Goal: Information Seeking & Learning: Check status

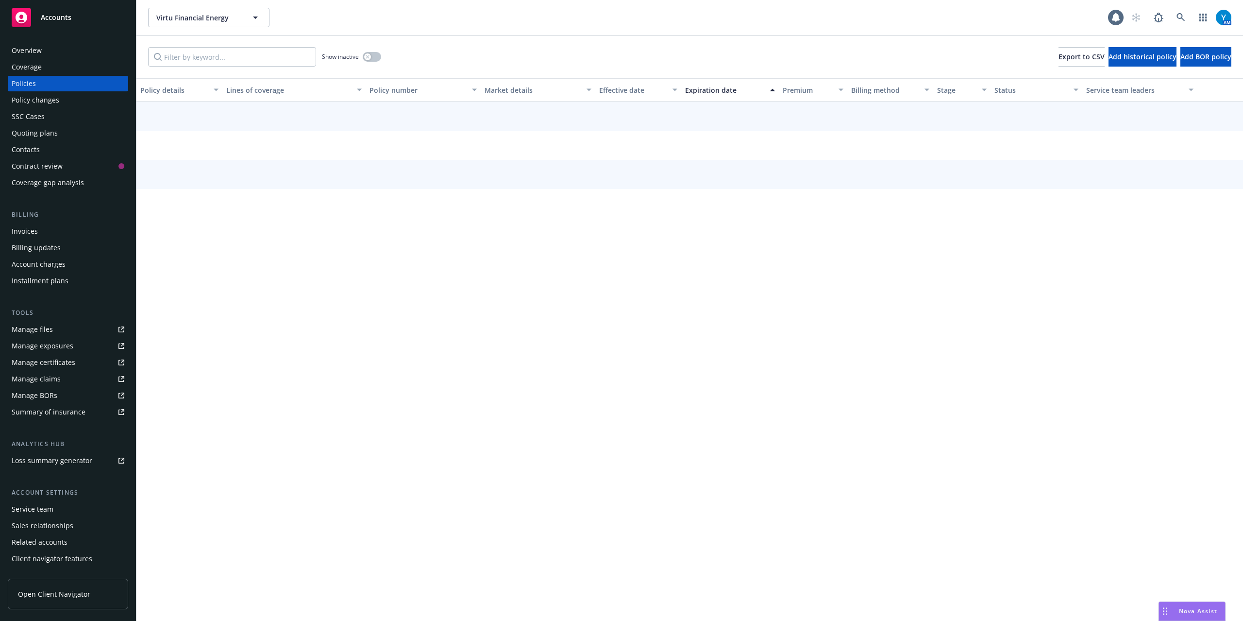
click at [49, 17] on span "Accounts" at bounding box center [56, 18] width 31 height 8
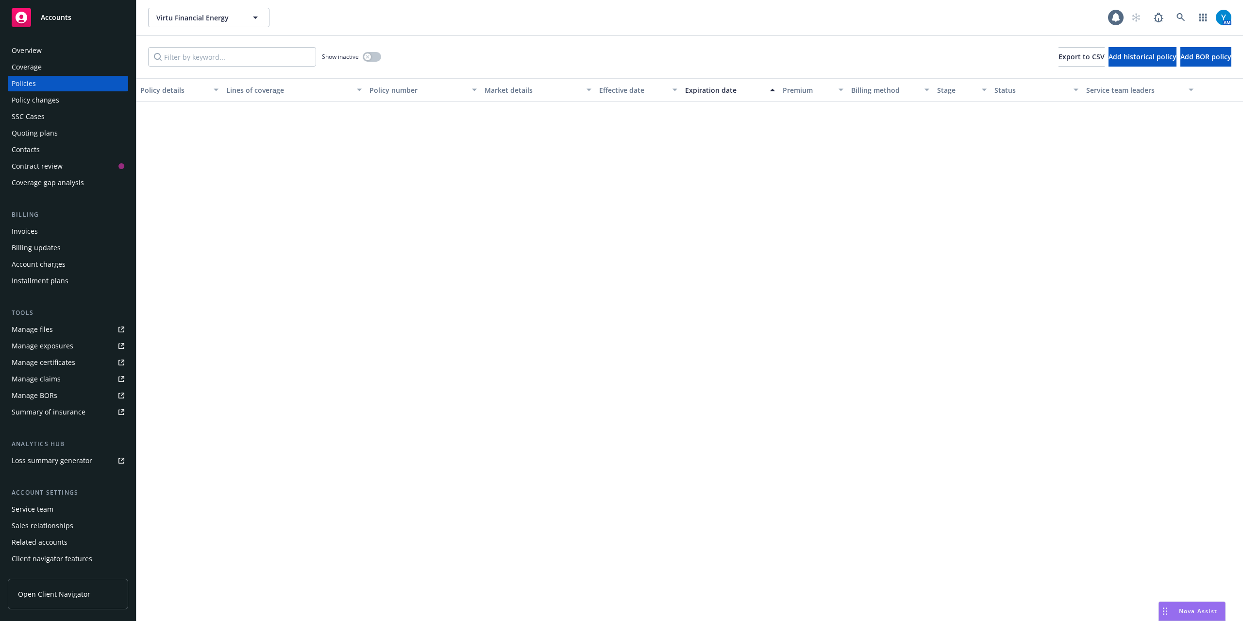
click at [63, 16] on span "Accounts" at bounding box center [56, 18] width 31 height 8
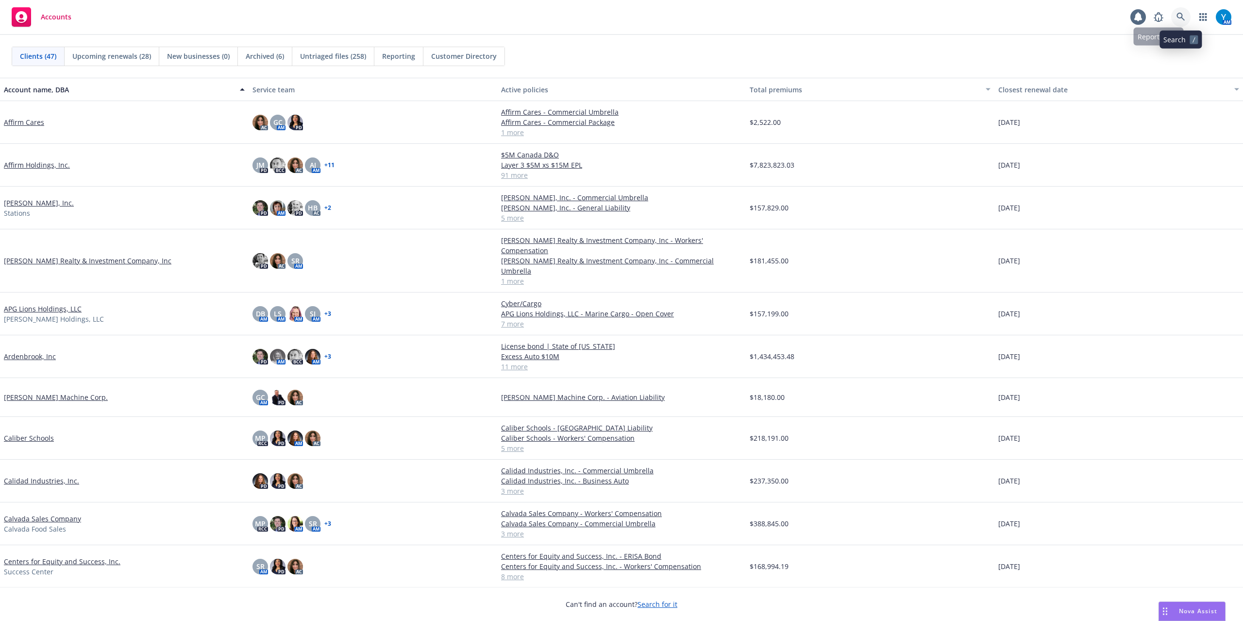
click at [1176, 26] on link at bounding box center [1180, 16] width 19 height 19
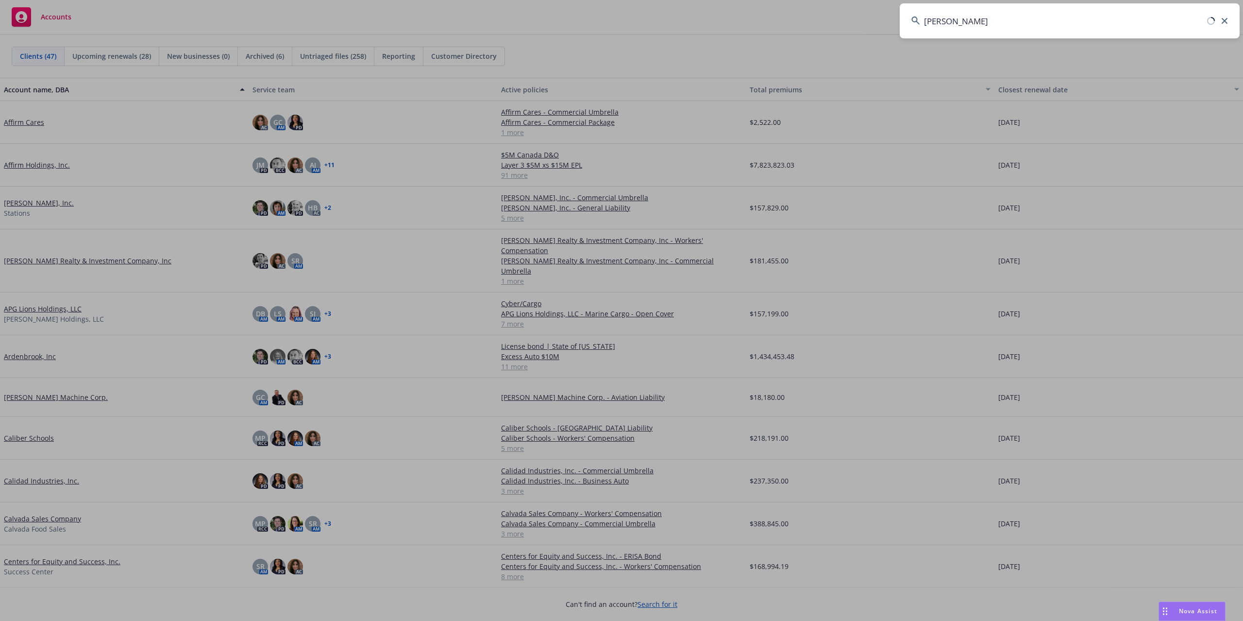
type input "windy hill"
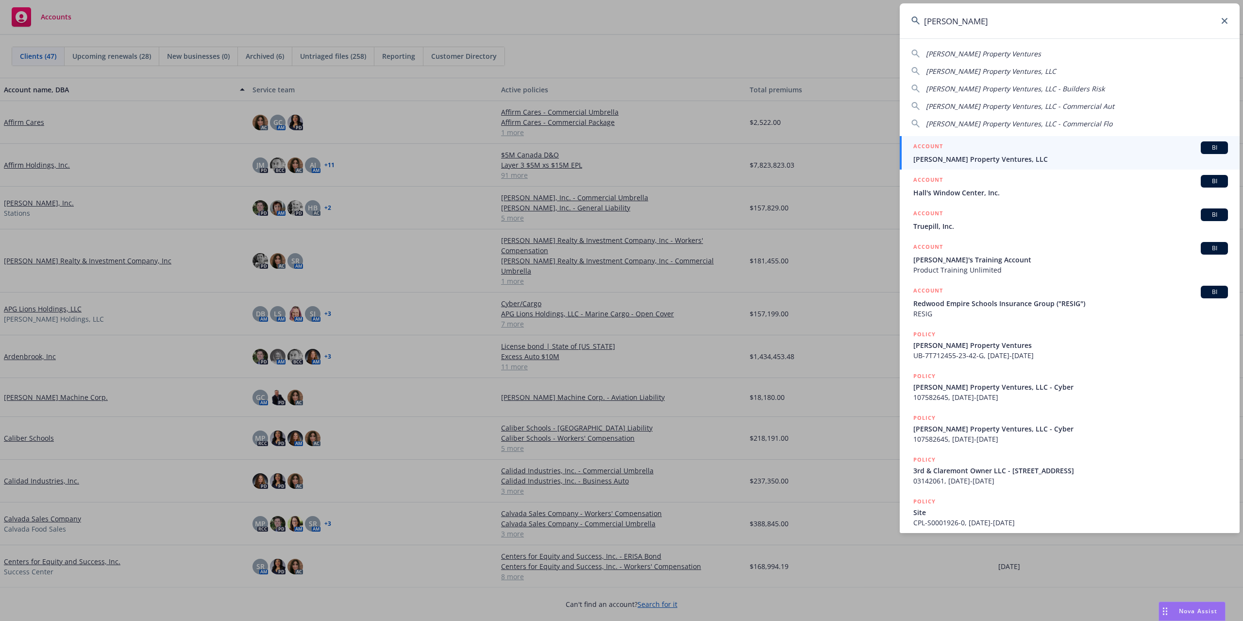
click at [971, 150] on div "ACCOUNT BI" at bounding box center [1070, 147] width 315 height 13
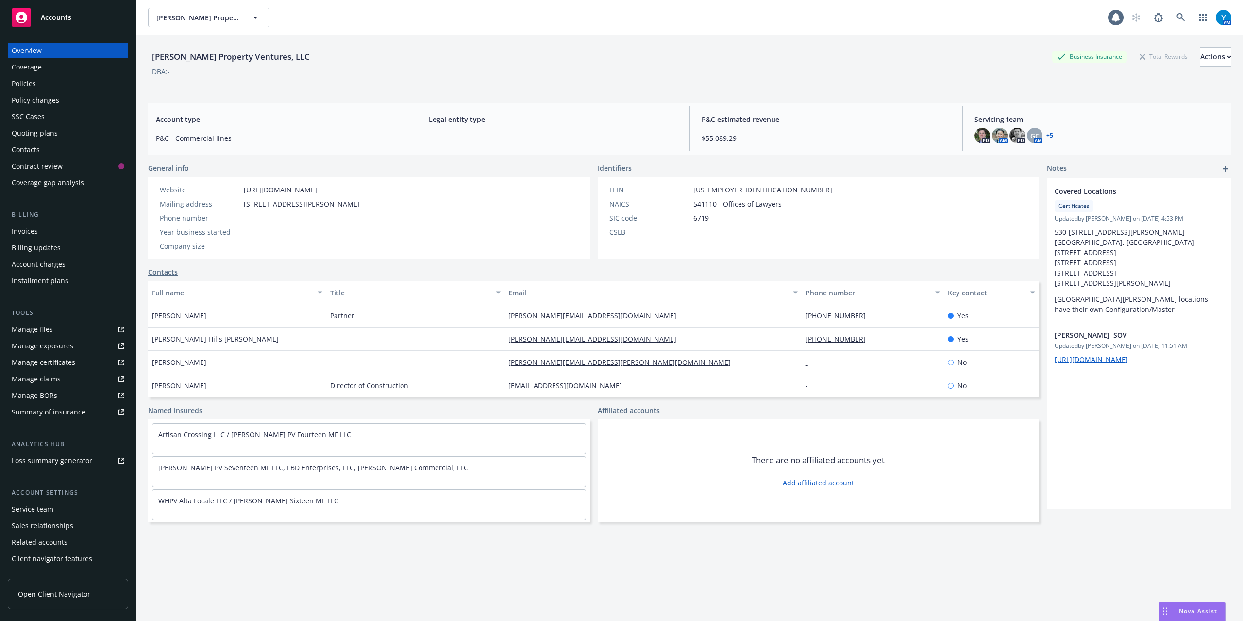
click at [34, 133] on div "Quoting plans" at bounding box center [35, 133] width 46 height 16
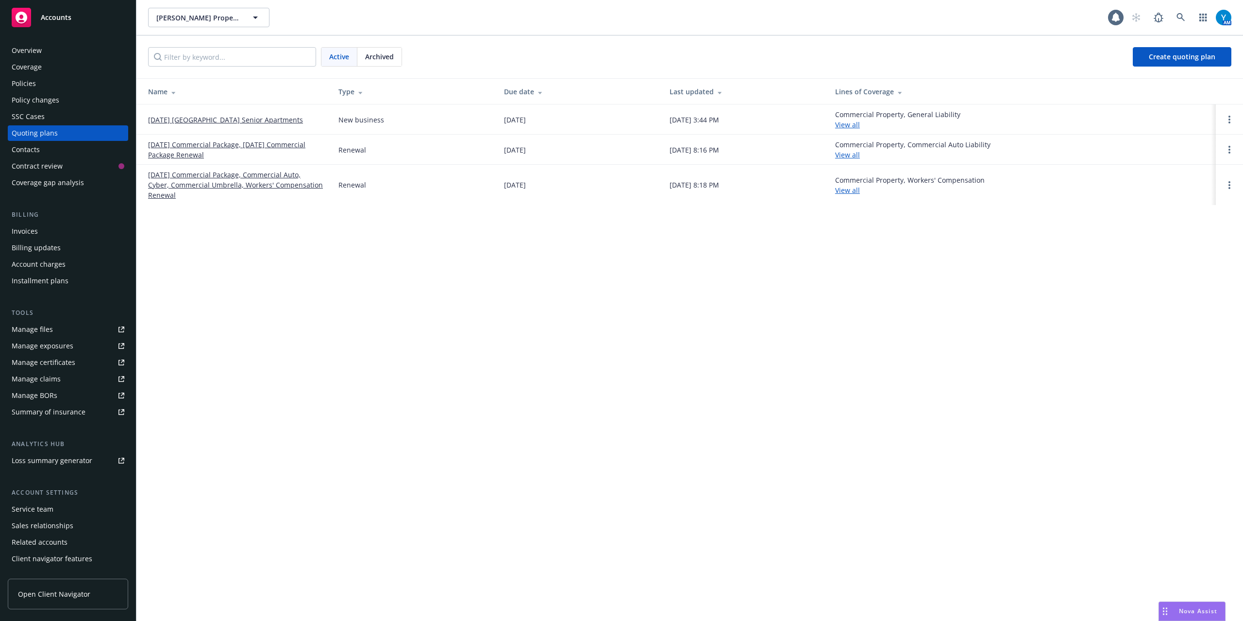
click at [220, 117] on link "09/08/25 New Carmel Pines Senior Apartments" at bounding box center [225, 120] width 155 height 10
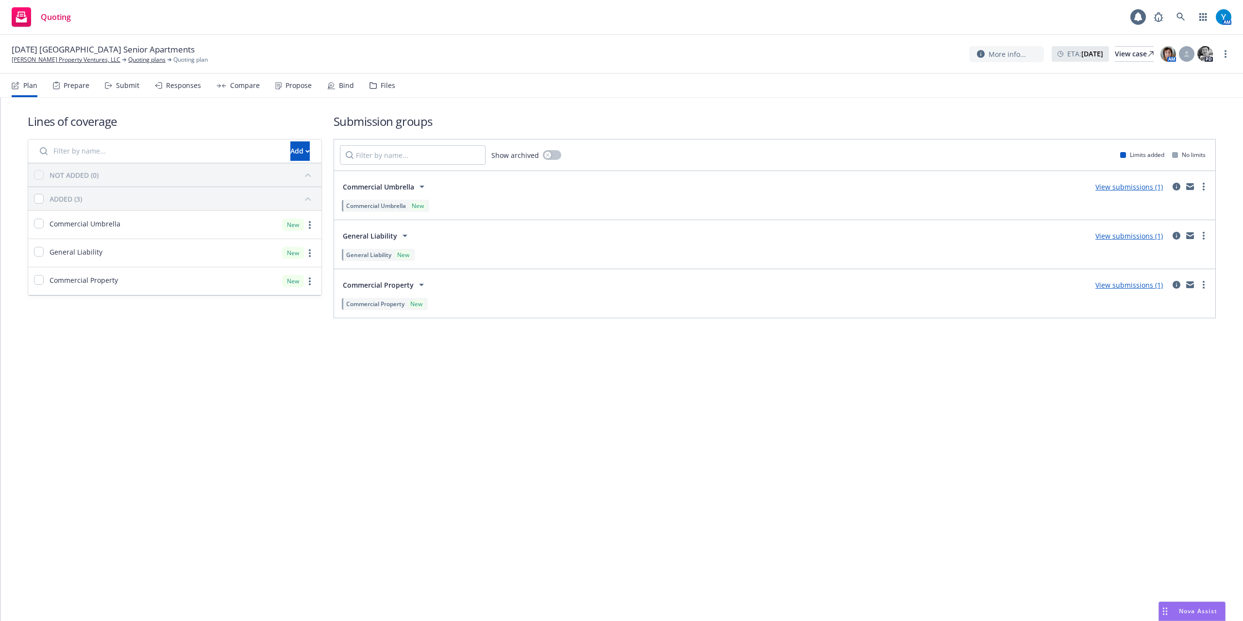
click at [333, 92] on div "Bind" at bounding box center [340, 85] width 27 height 23
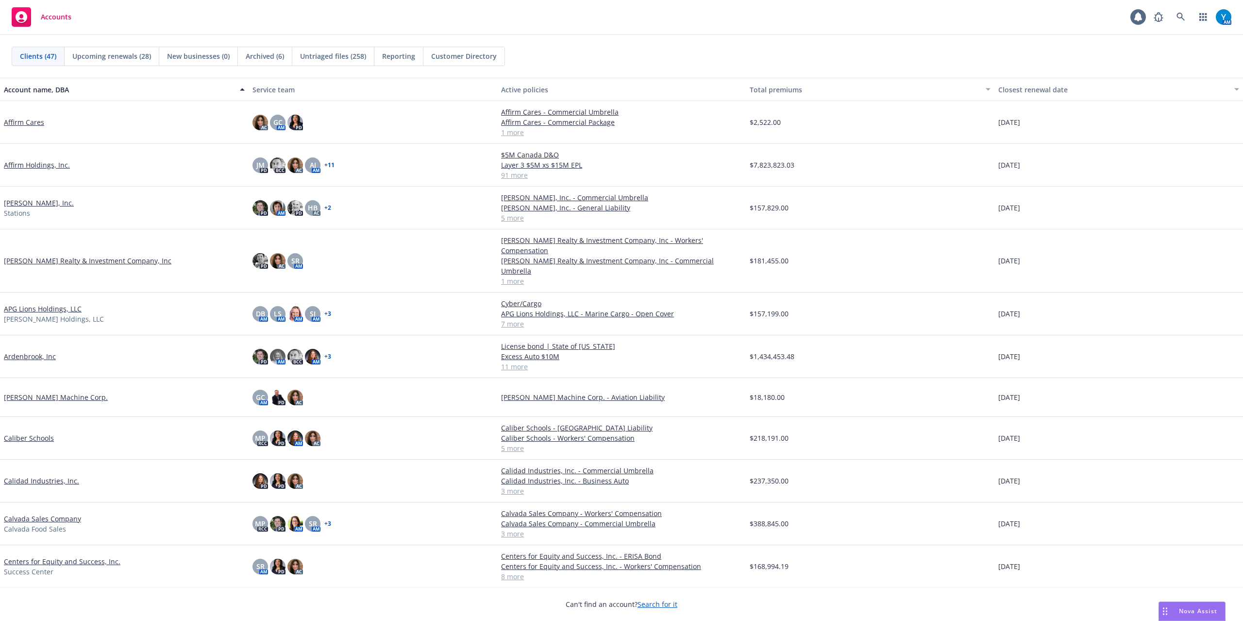
click at [34, 122] on link "Affirm Cares" at bounding box center [24, 122] width 40 height 10
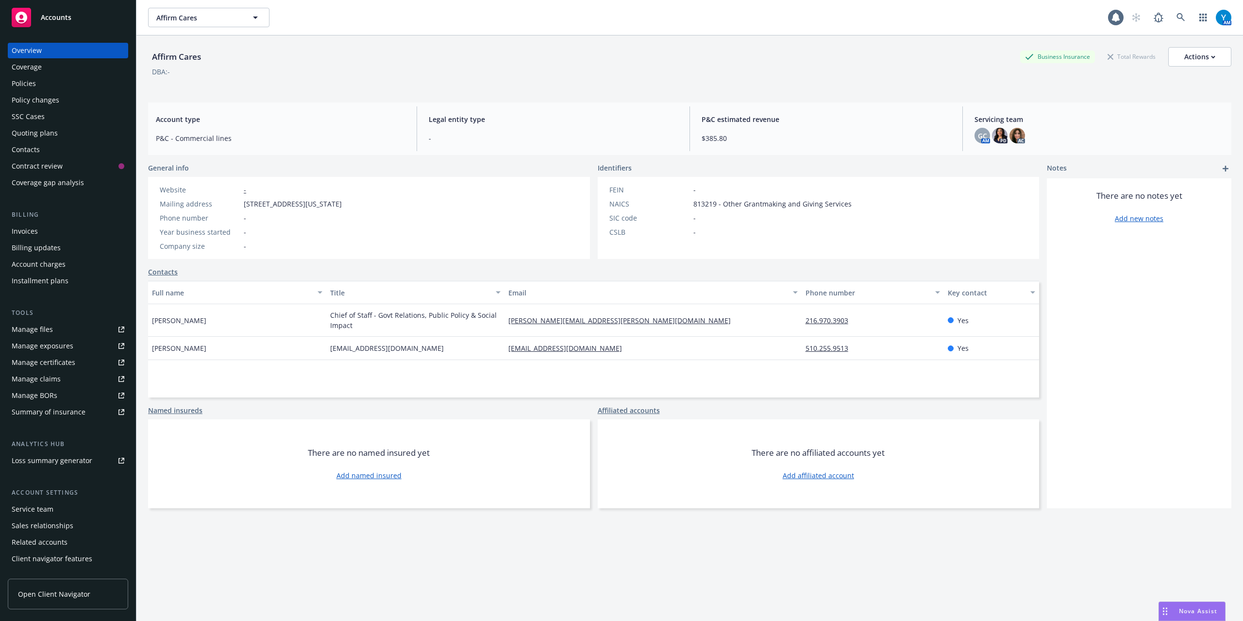
click at [31, 86] on div "Policies" at bounding box center [24, 84] width 24 height 16
click at [63, 15] on span "Accounts" at bounding box center [56, 18] width 31 height 8
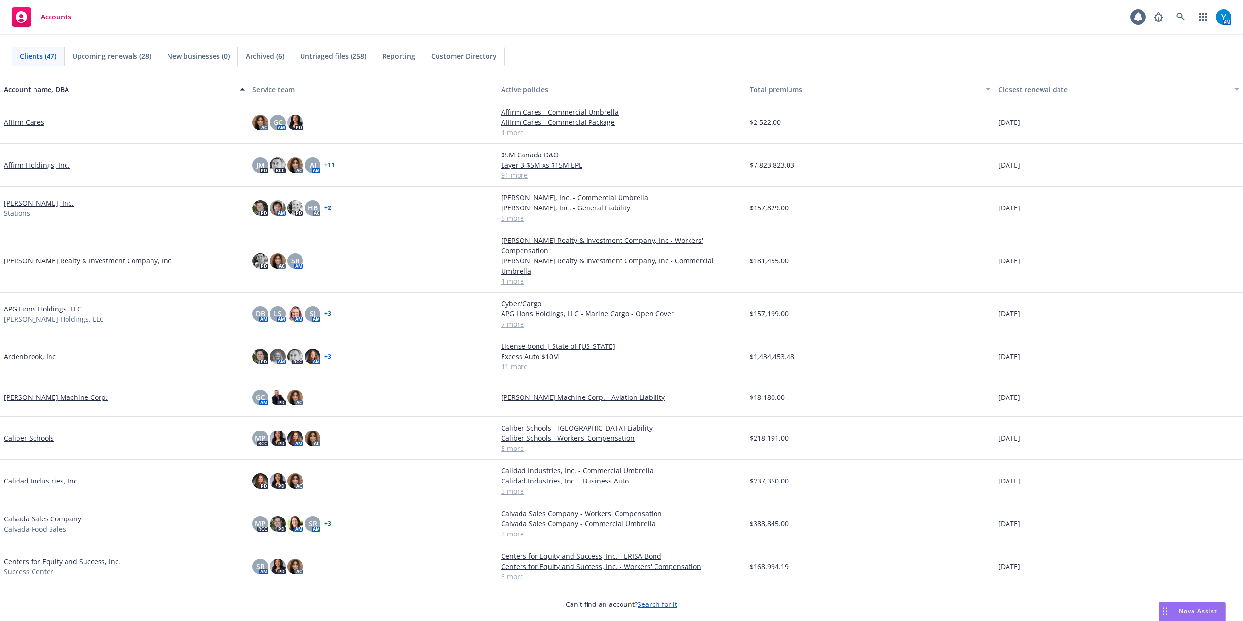
click at [34, 165] on link "Affirm Holdings, Inc." at bounding box center [37, 165] width 66 height 10
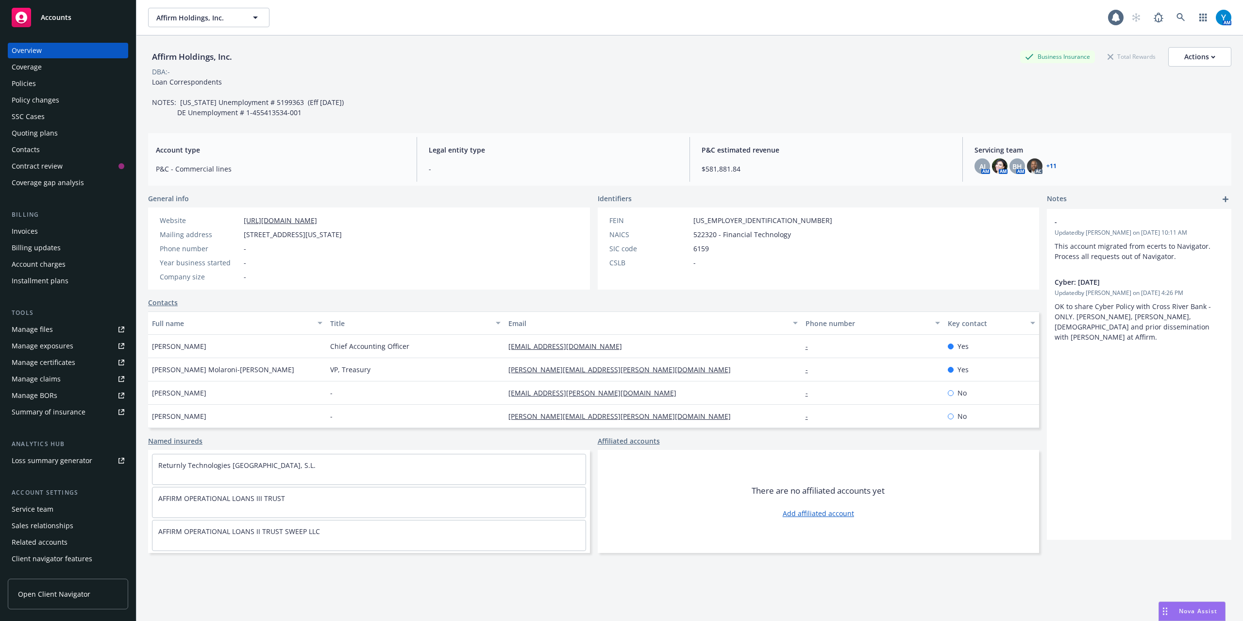
click at [67, 85] on div "Policies" at bounding box center [68, 84] width 113 height 16
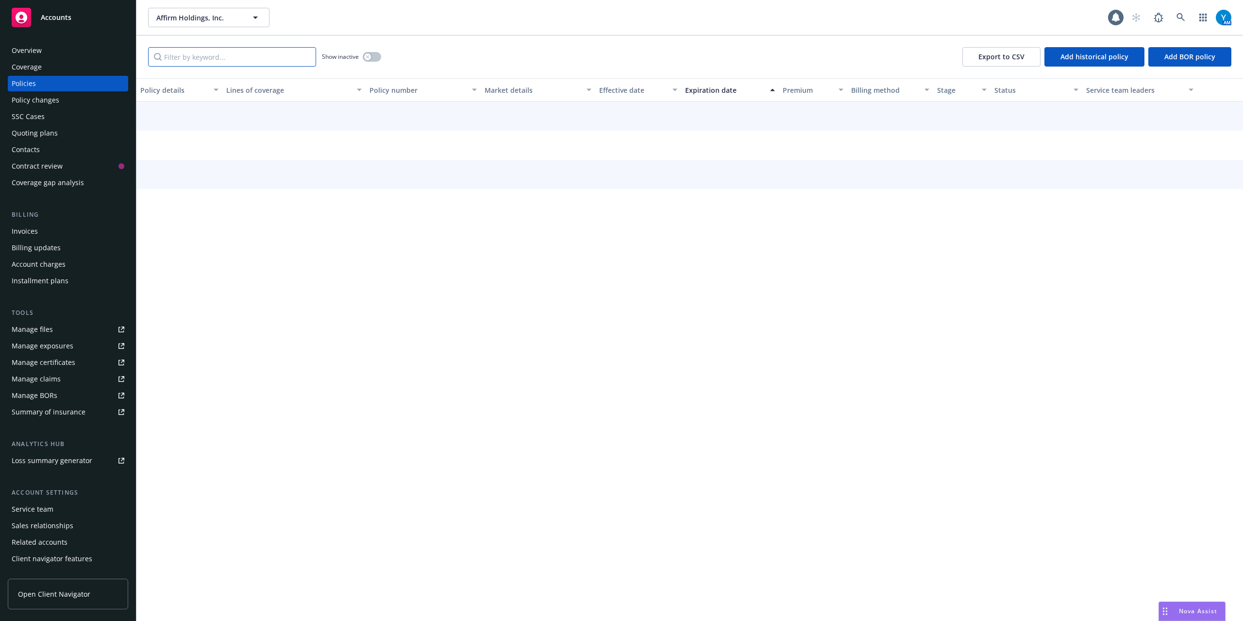
click at [219, 57] on input "Filter by keyword..." at bounding box center [232, 56] width 168 height 19
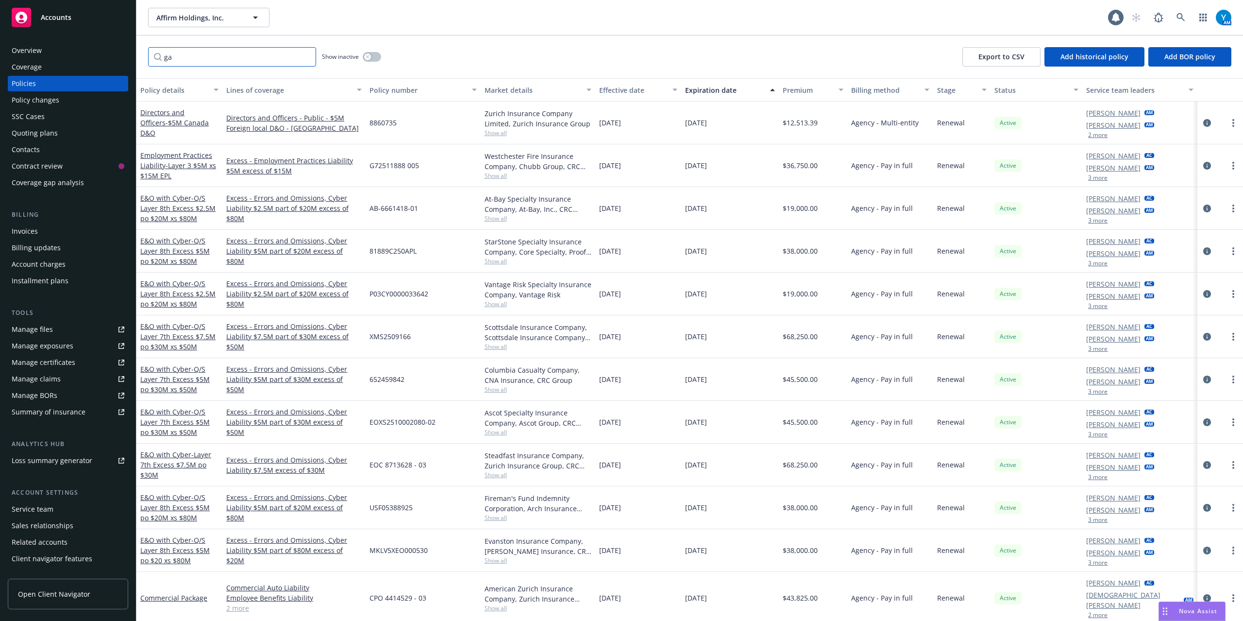
type input "[DEMOGRAPHIC_DATA]"
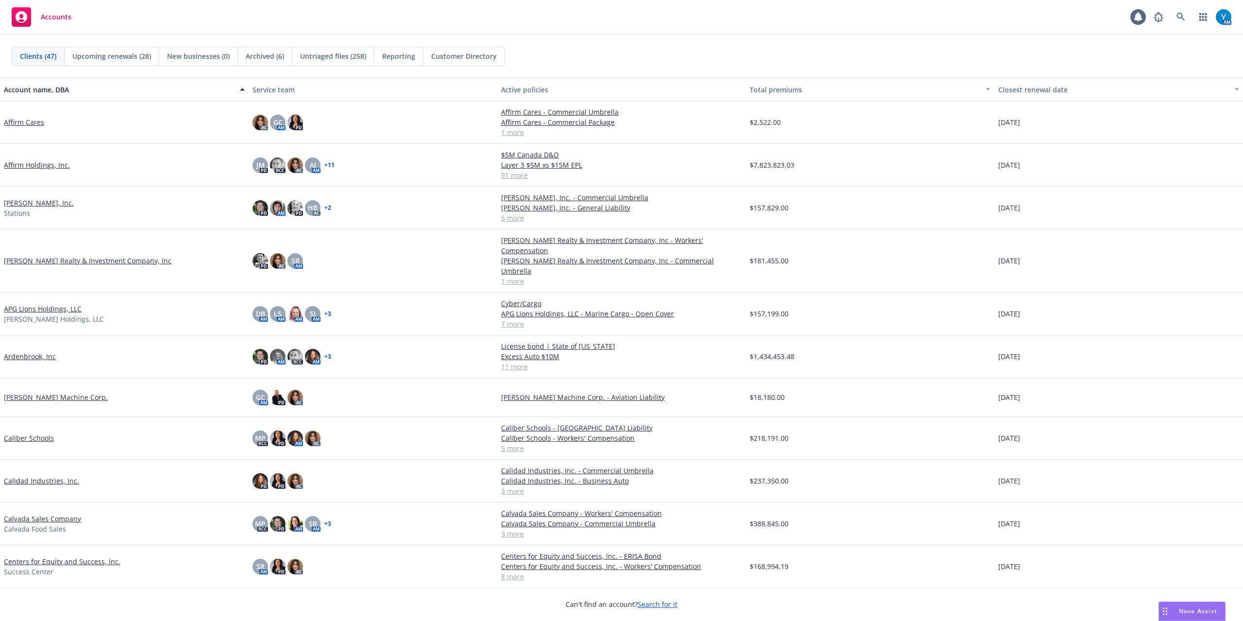
click at [30, 201] on link "[PERSON_NAME], Inc." at bounding box center [39, 203] width 70 height 10
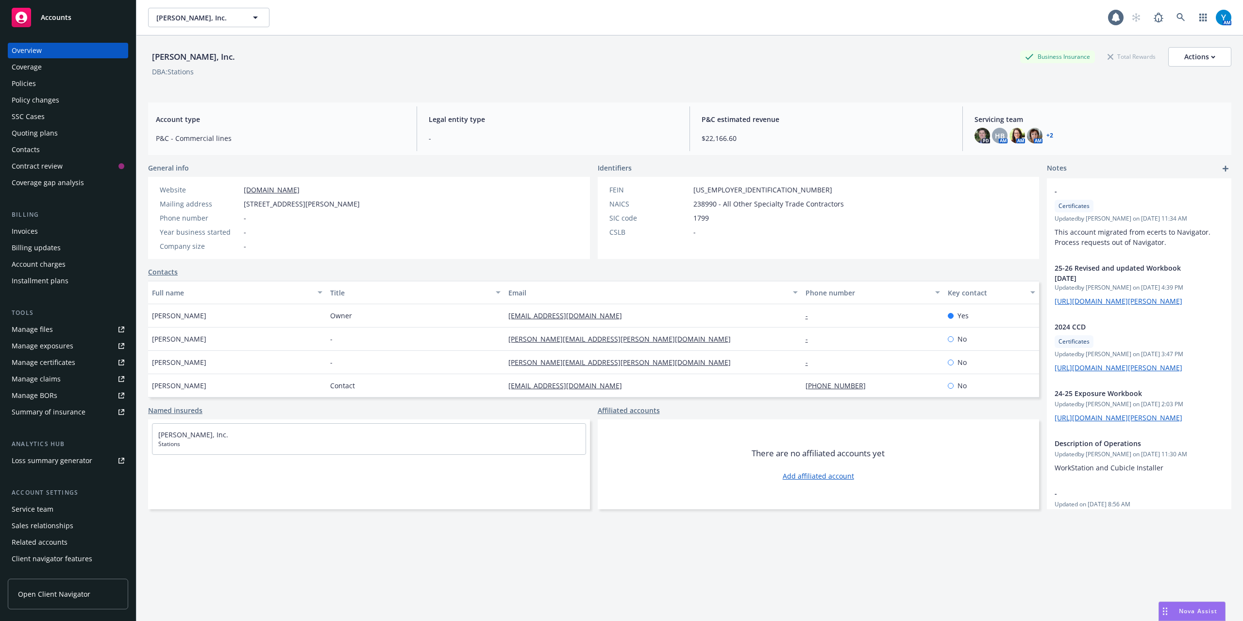
click at [78, 74] on div "Coverage" at bounding box center [68, 67] width 113 height 16
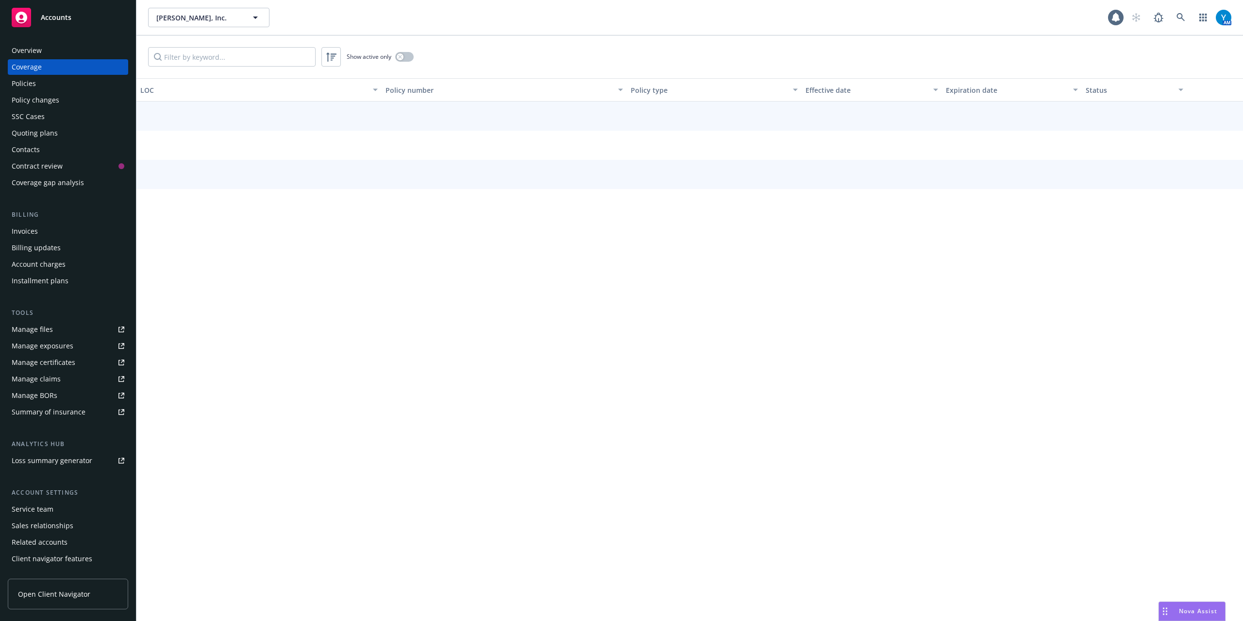
click at [80, 82] on div "Policies" at bounding box center [68, 84] width 113 height 16
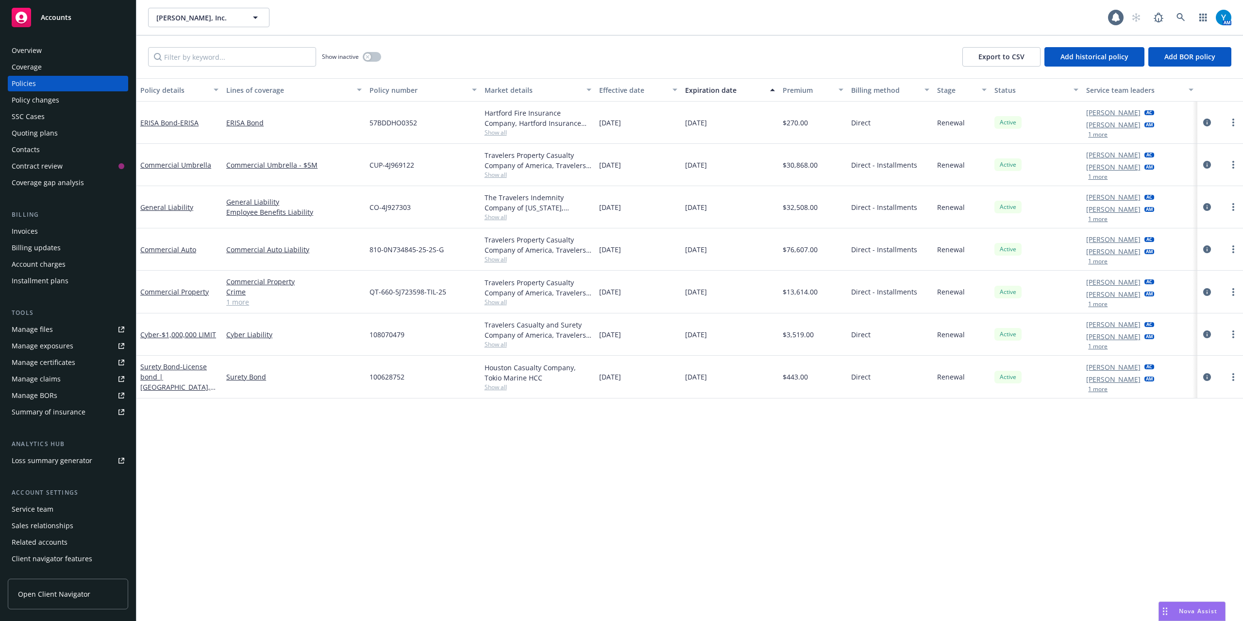
click at [1101, 389] on button "1 more" at bounding box center [1097, 389] width 19 height 6
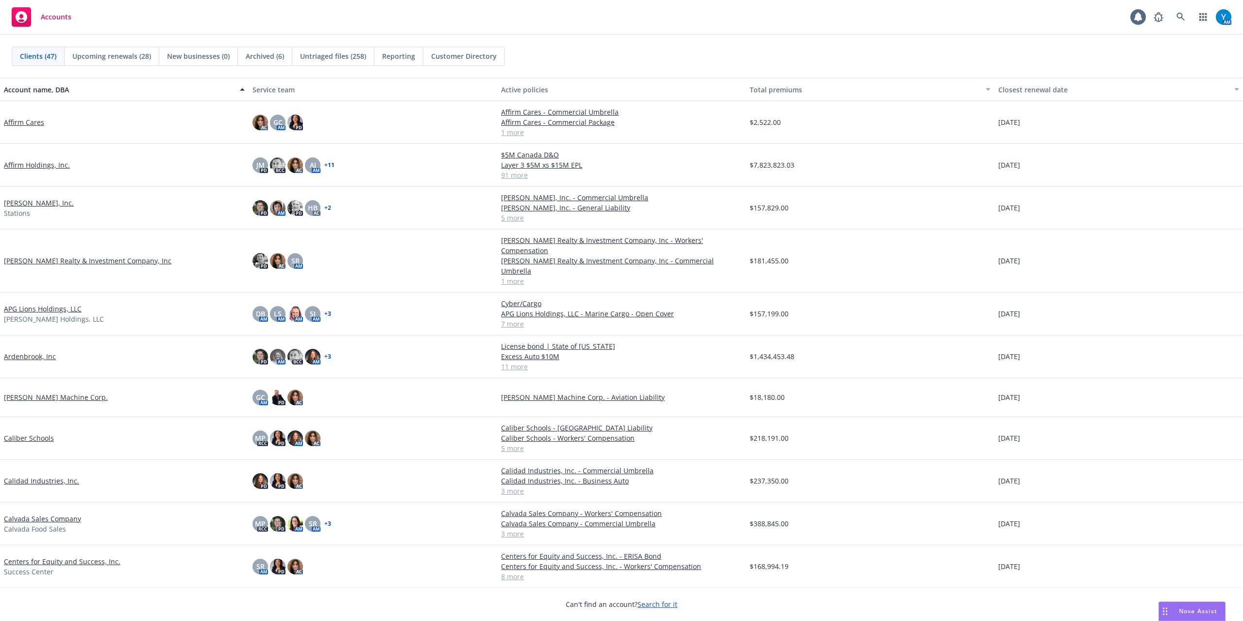
click at [99, 255] on link "[PERSON_NAME] Realty & Investment Company, Inc" at bounding box center [88, 260] width 168 height 10
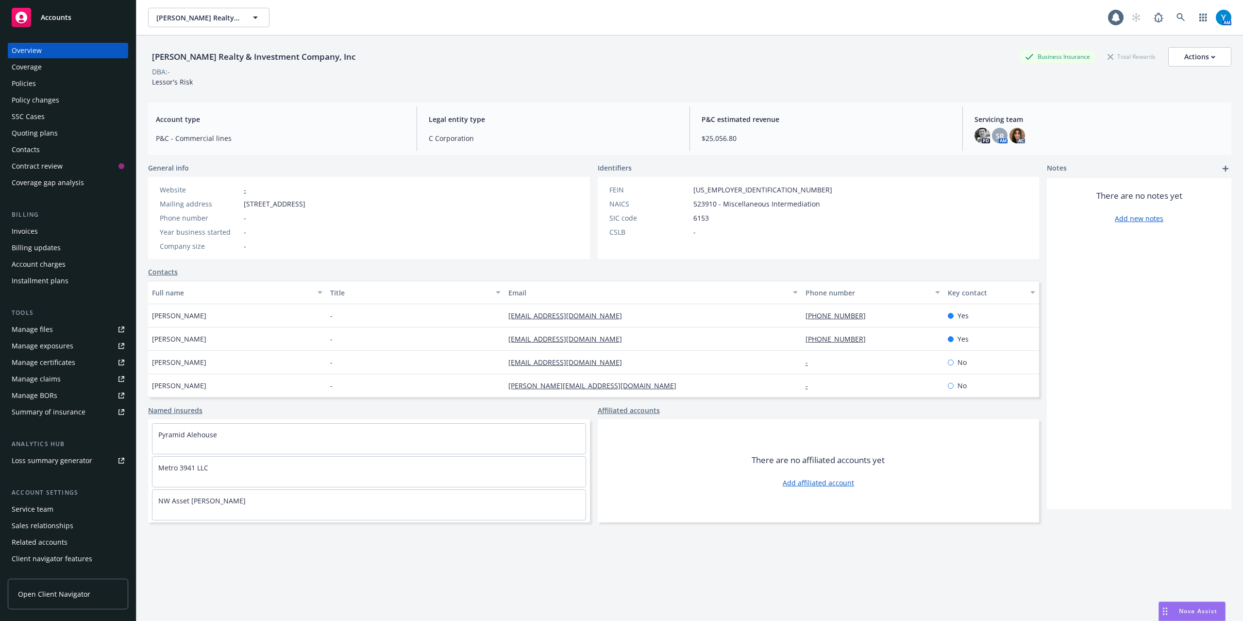
click at [35, 86] on div "Policies" at bounding box center [24, 84] width 24 height 16
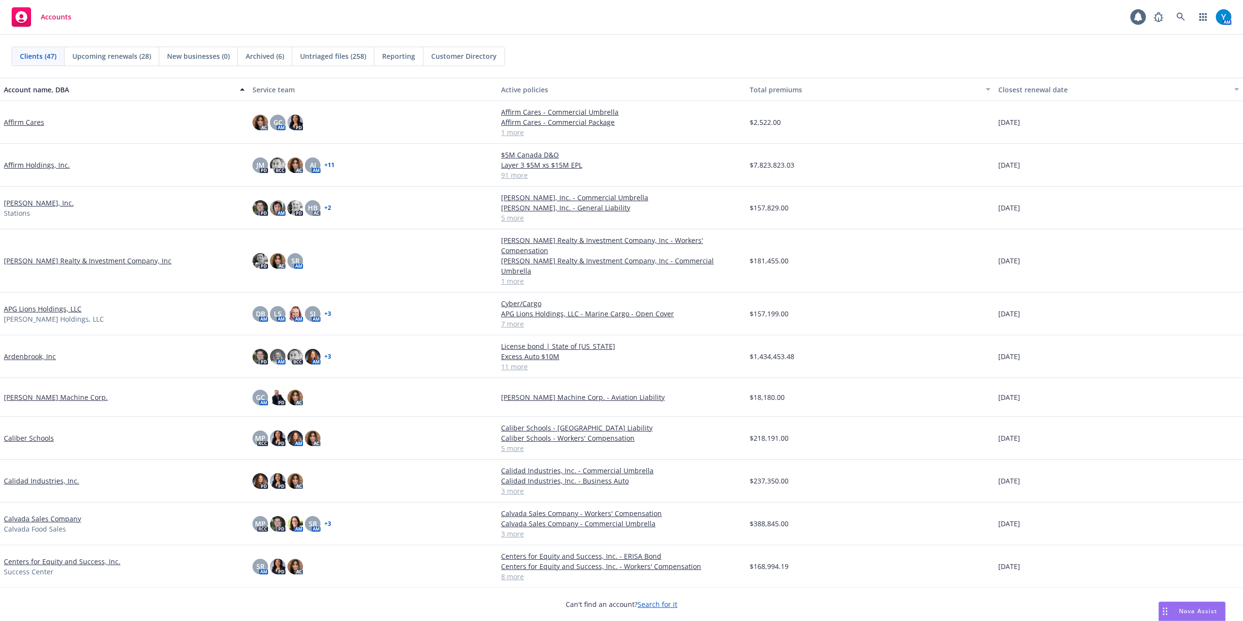
click at [40, 292] on div "APG Lions Holdings, LLC [PERSON_NAME] Holdings, LLC" at bounding box center [124, 313] width 249 height 43
click at [41, 304] on link "APG Lions Holdings, LLC" at bounding box center [43, 309] width 78 height 10
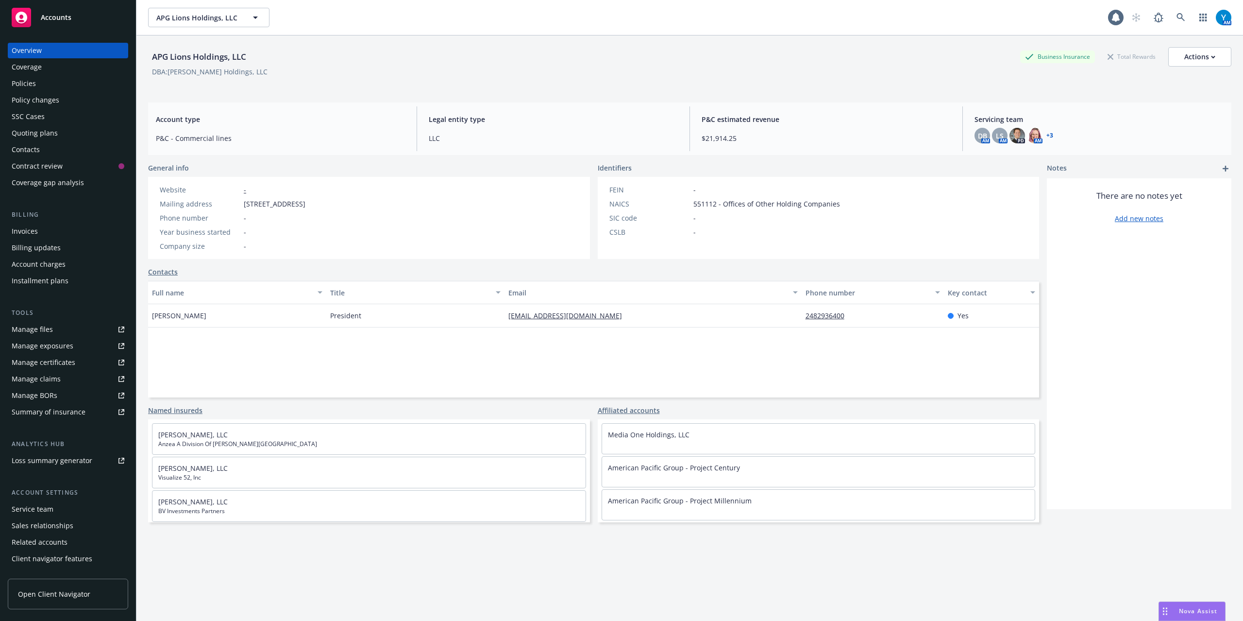
click at [45, 84] on div "Policies" at bounding box center [68, 84] width 113 height 16
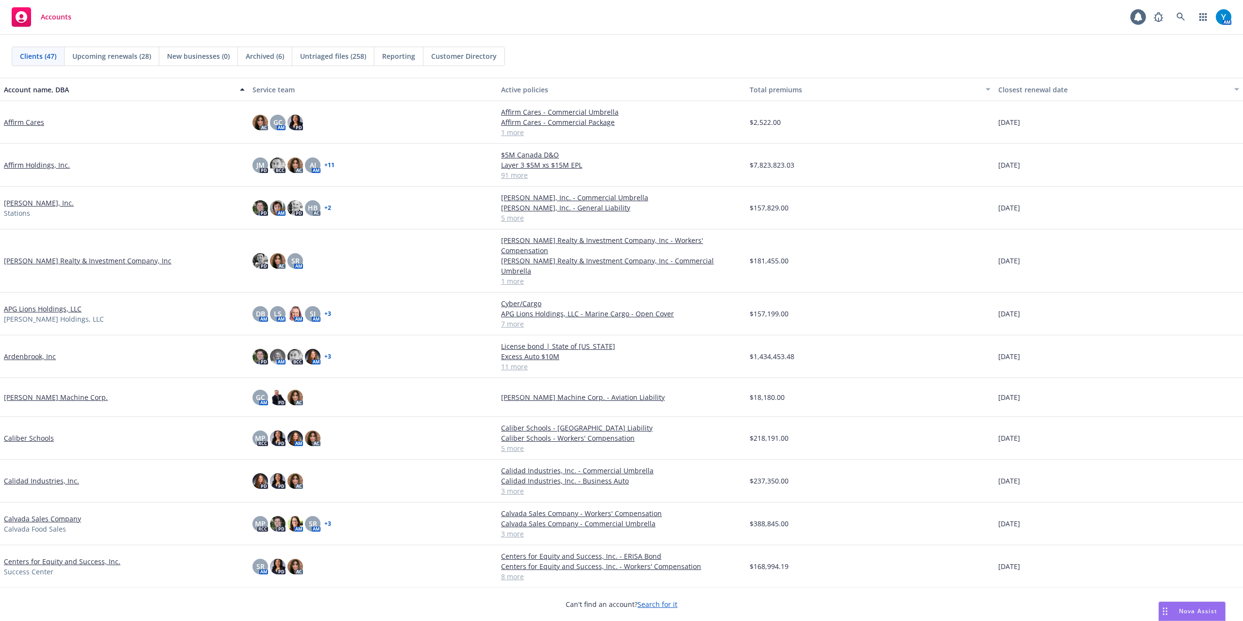
scroll to position [65, 0]
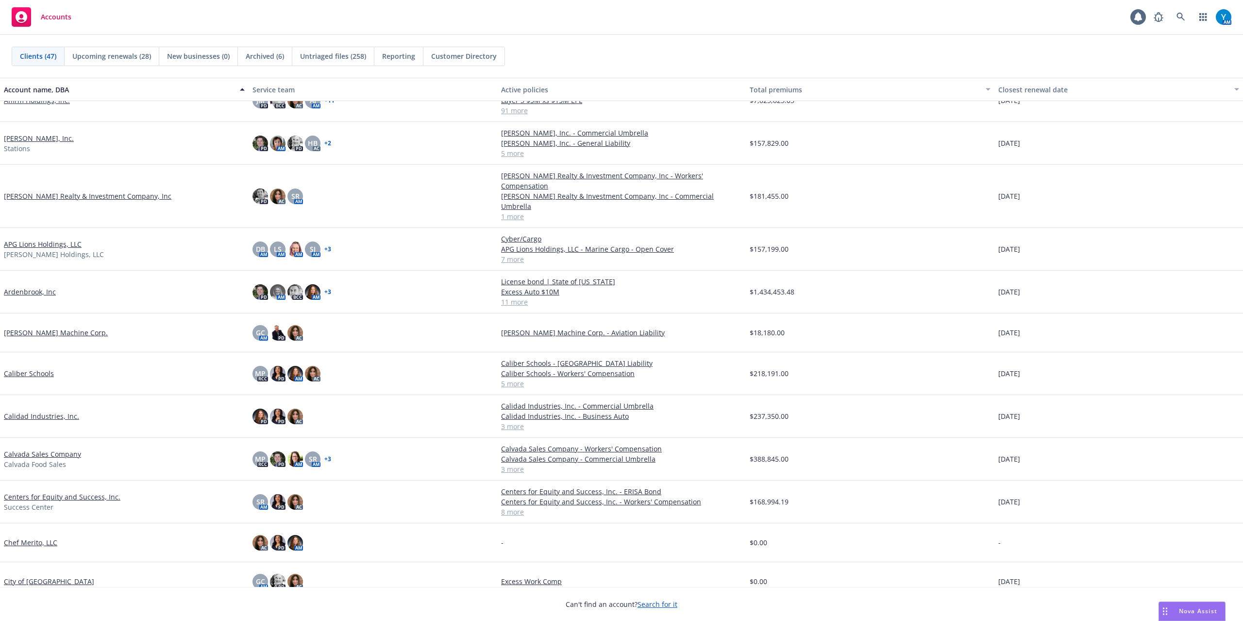
click at [34, 287] on link "Ardenbrook, Inc" at bounding box center [30, 292] width 52 height 10
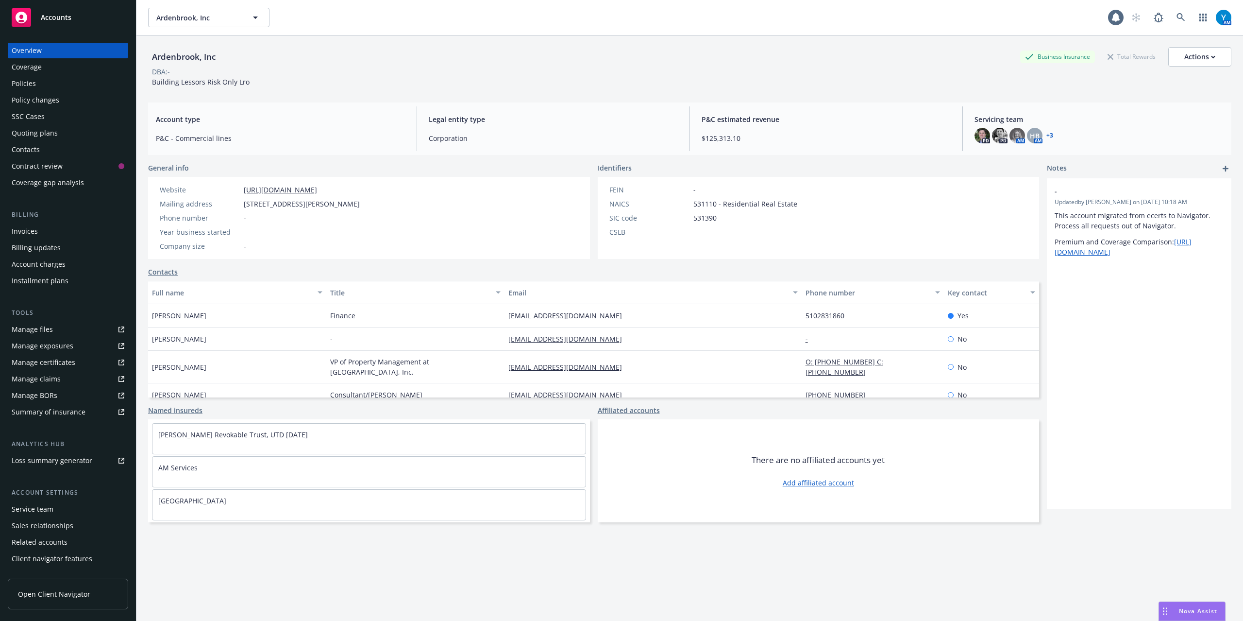
click at [87, 82] on div "Policies" at bounding box center [68, 84] width 113 height 16
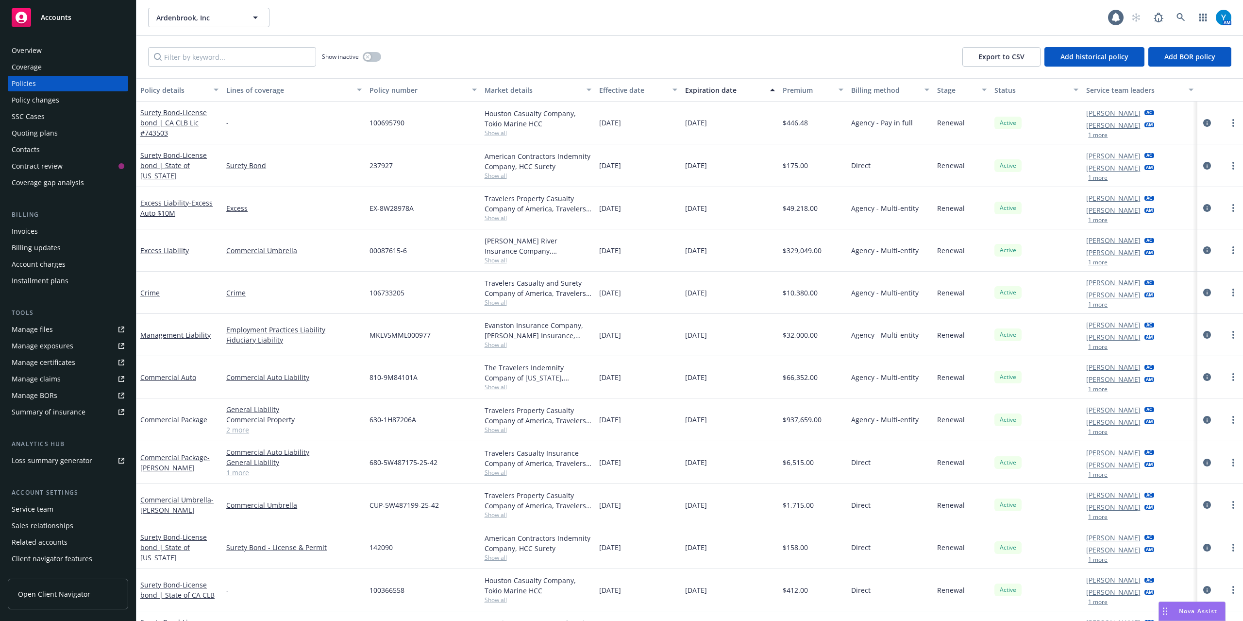
scroll to position [35, 0]
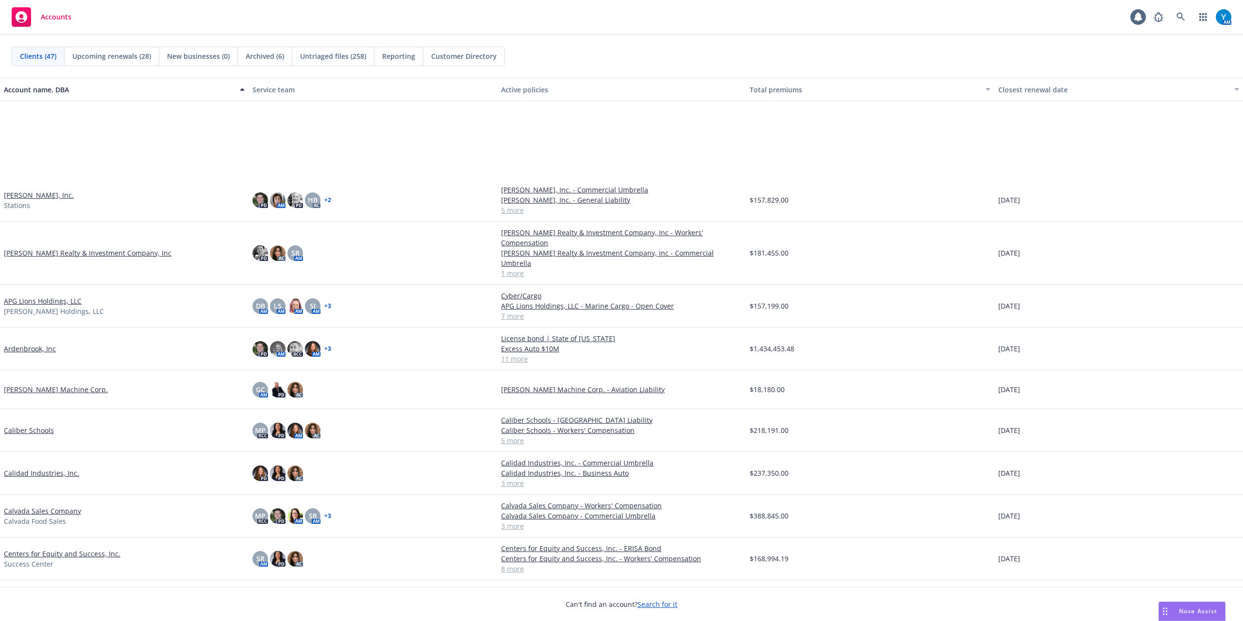
scroll to position [129, 0]
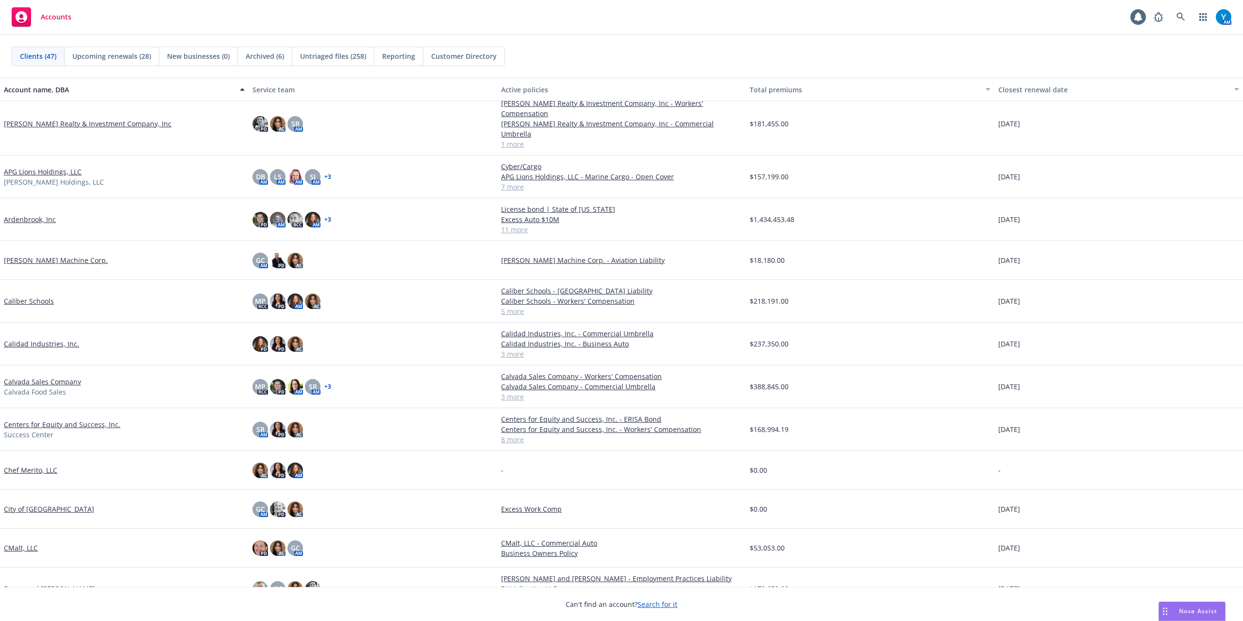
click at [45, 255] on link "[PERSON_NAME] Machine Corp." at bounding box center [56, 260] width 104 height 10
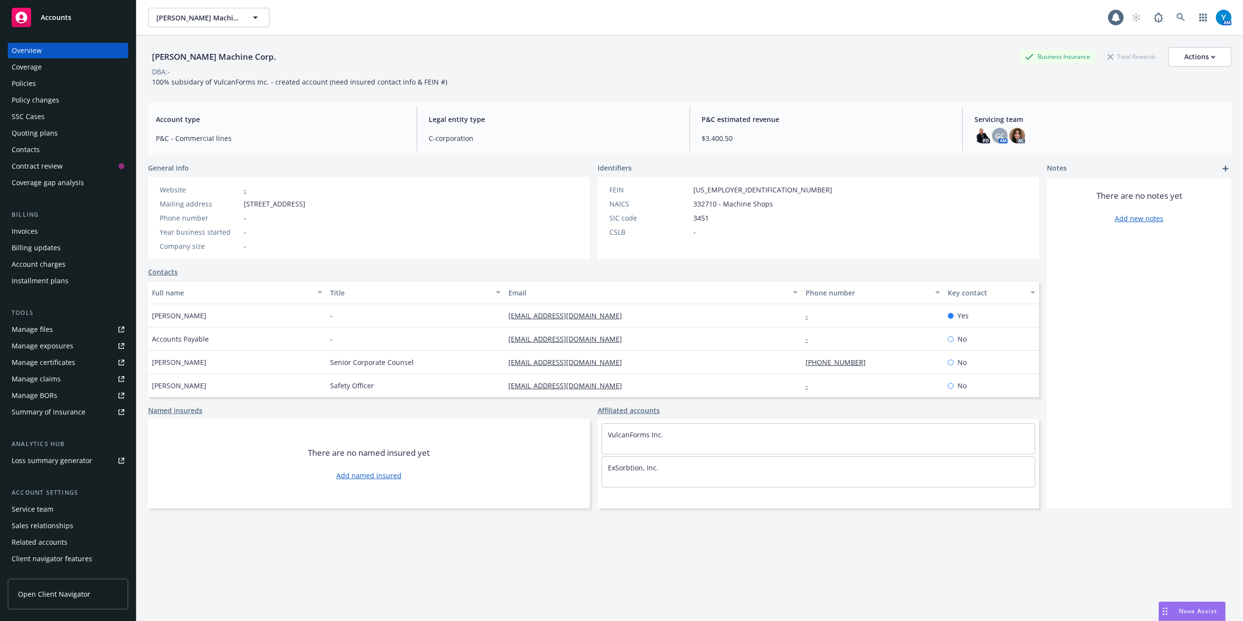
click at [51, 84] on div "Policies" at bounding box center [68, 84] width 113 height 16
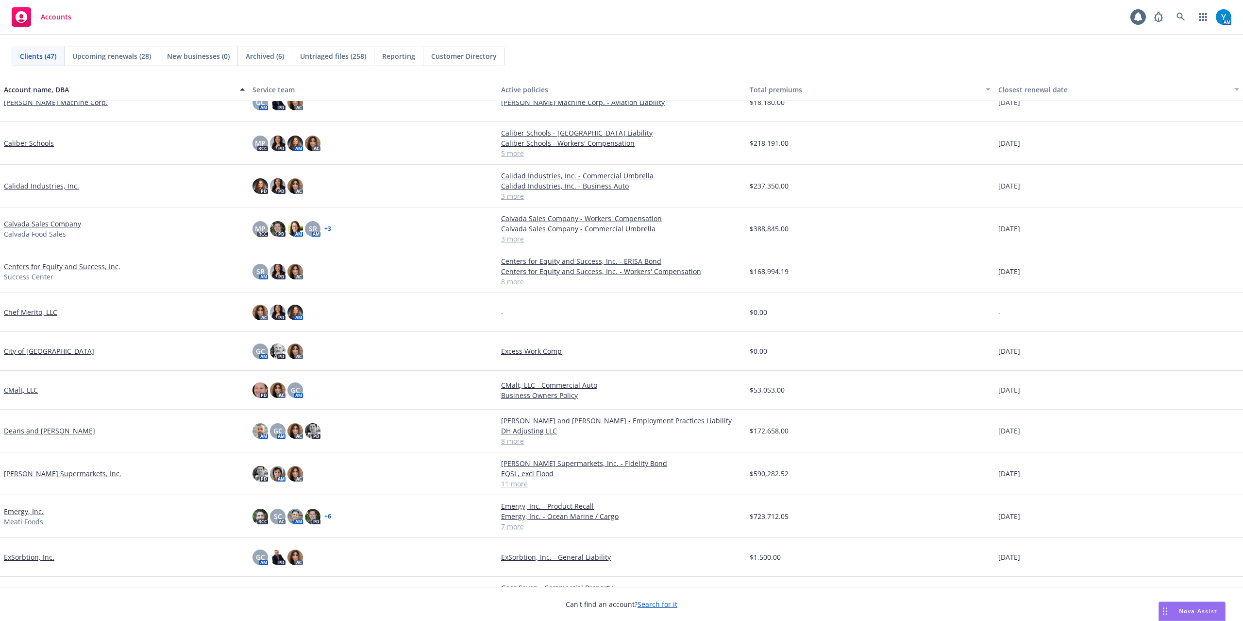
scroll to position [194, 0]
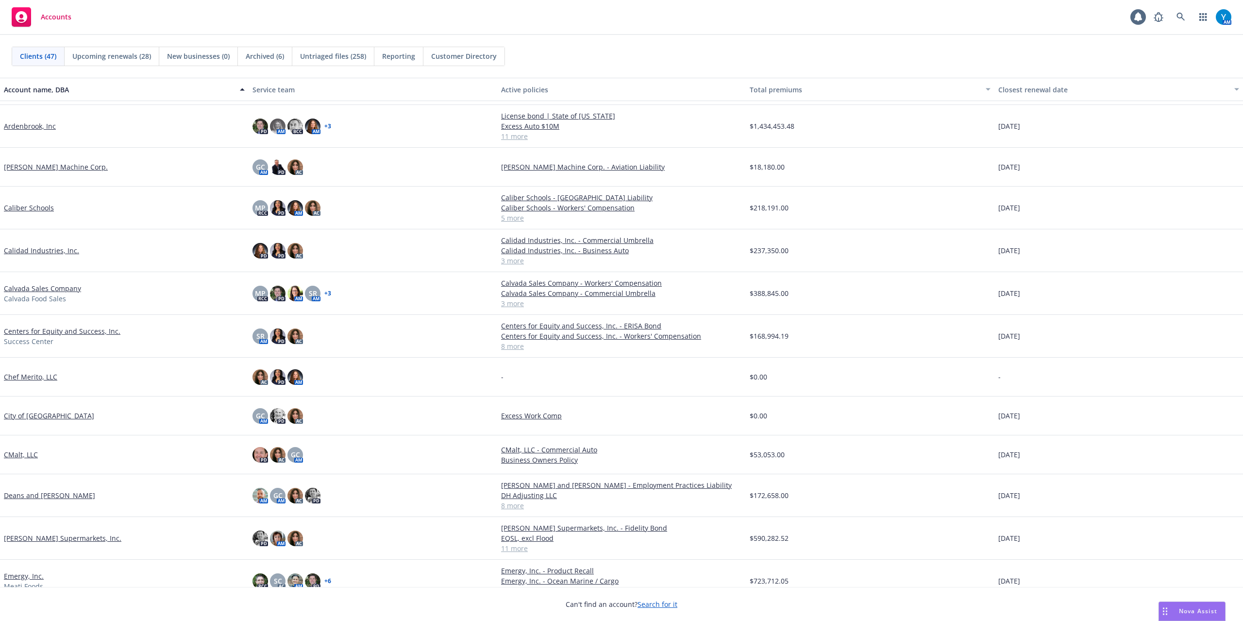
click at [32, 208] on link "Caliber Schools" at bounding box center [29, 208] width 50 height 10
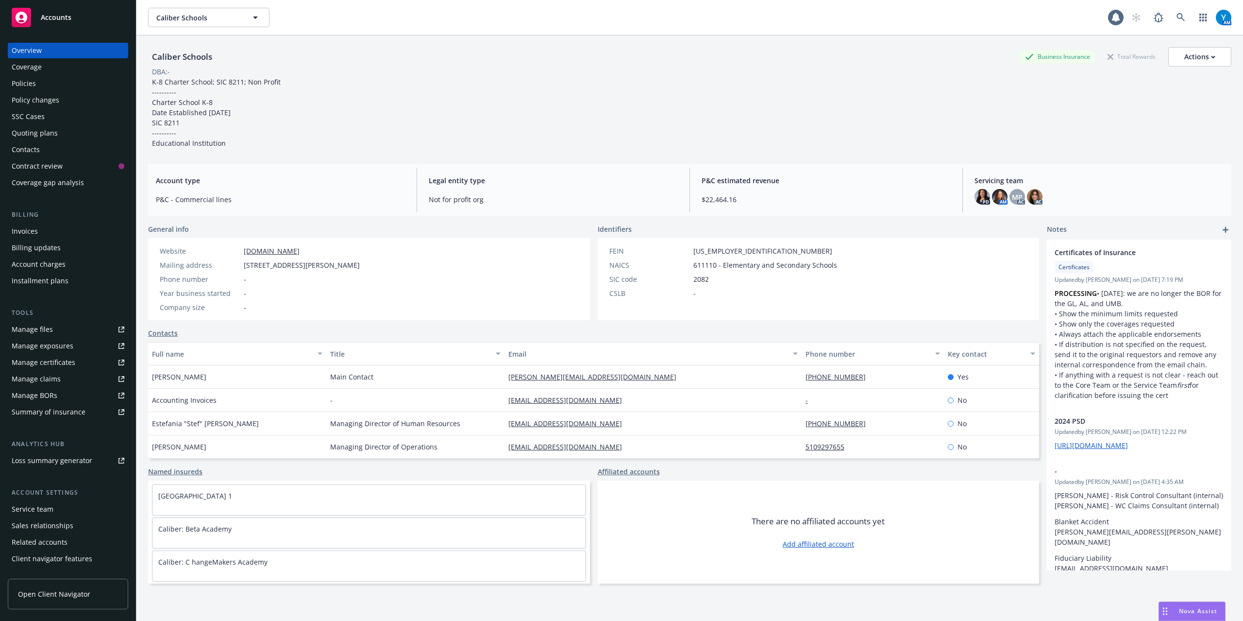
click at [30, 84] on div "Policies" at bounding box center [24, 84] width 24 height 16
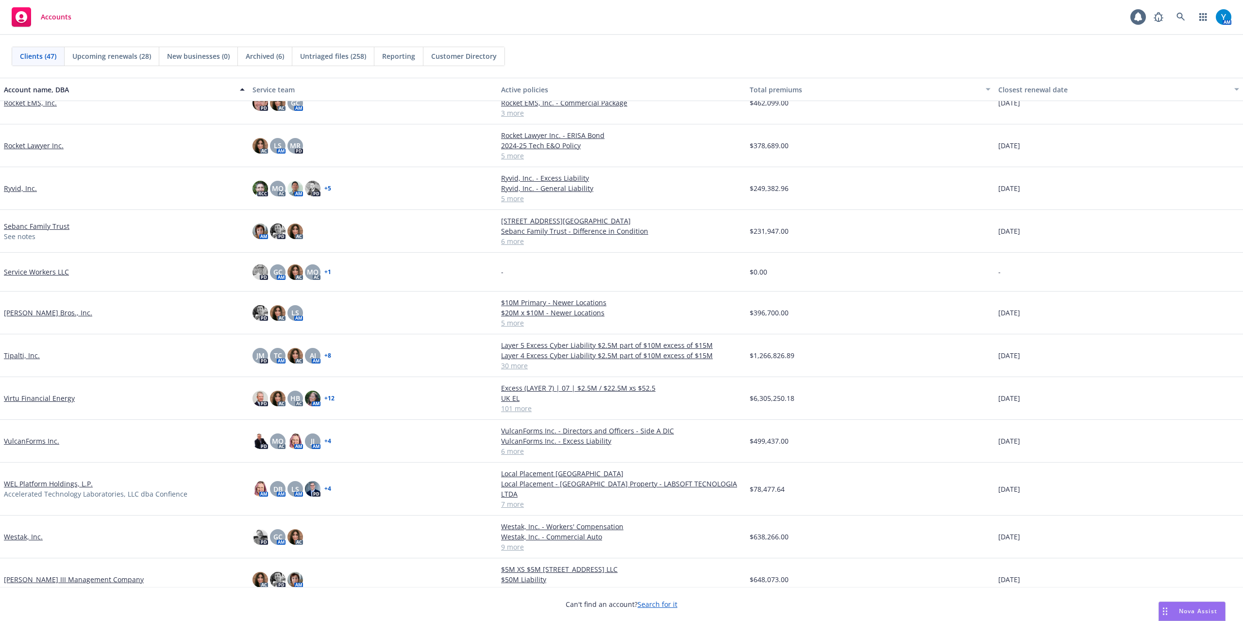
scroll to position [1389, 0]
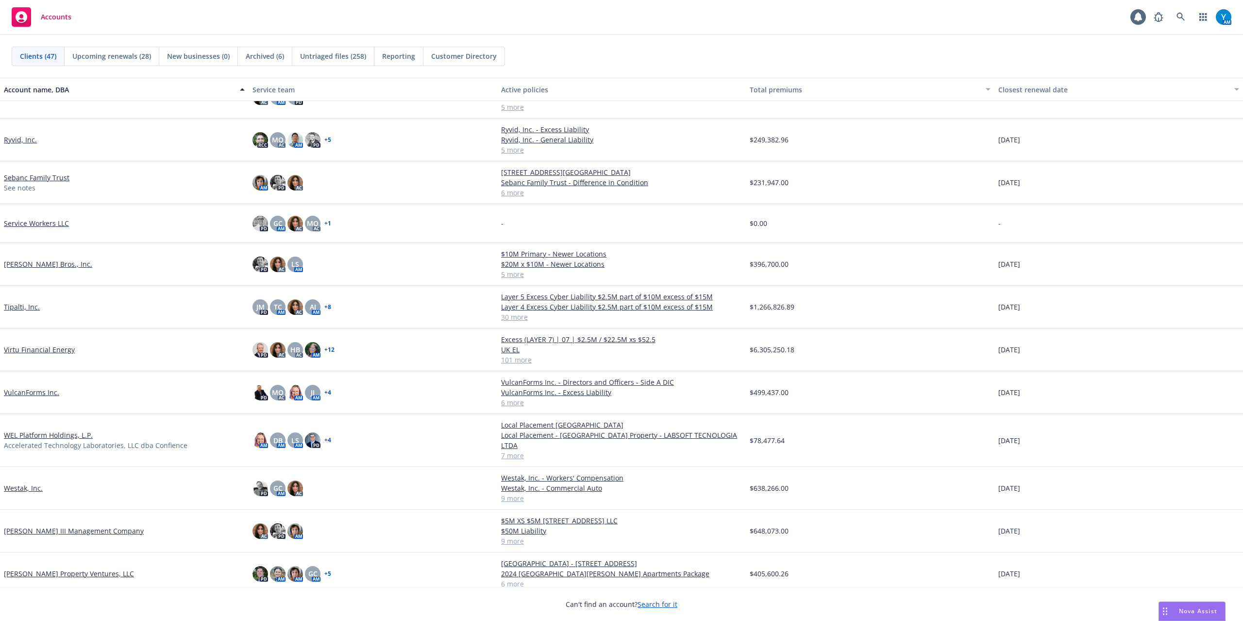
click at [67, 430] on link "WEL Platform Holdings, L.P." at bounding box center [48, 435] width 89 height 10
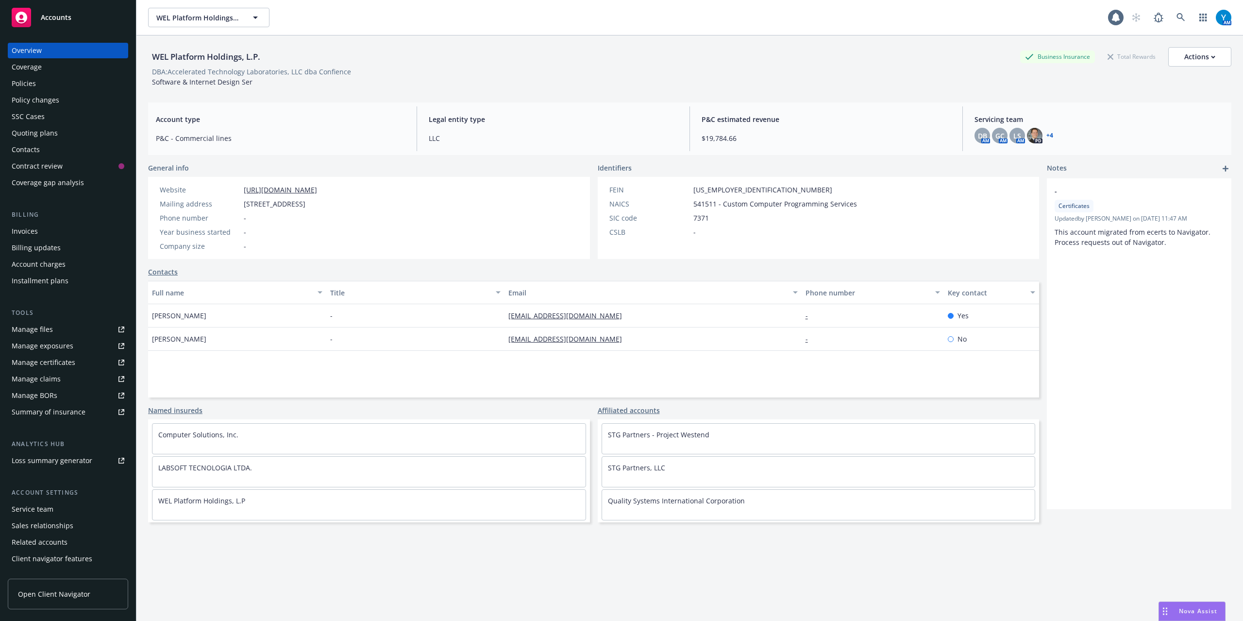
click at [71, 85] on div "Policies" at bounding box center [68, 84] width 113 height 16
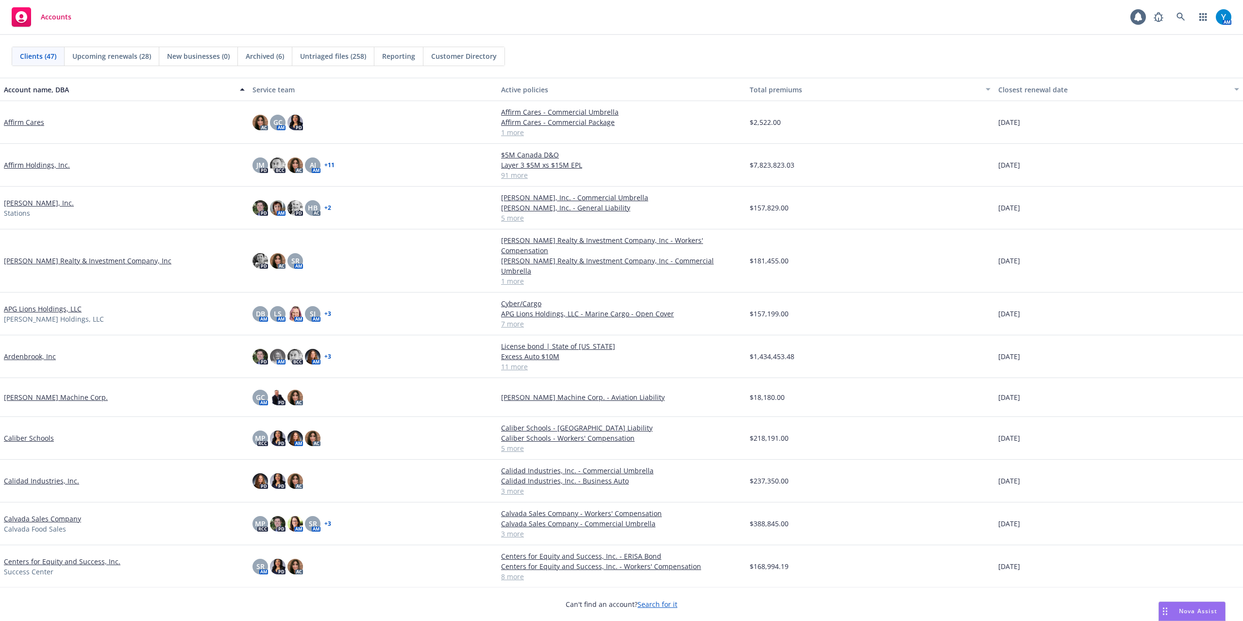
click at [403, 56] on span "Reporting" at bounding box center [398, 56] width 33 height 10
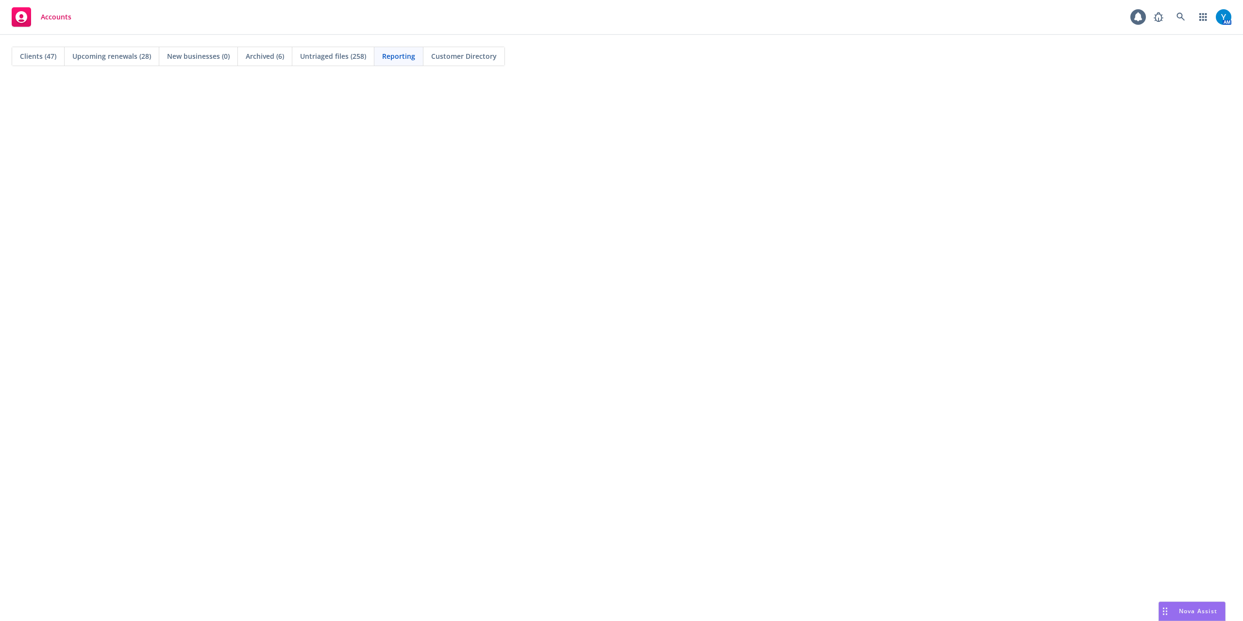
click at [412, 60] on span "Reporting" at bounding box center [398, 56] width 33 height 10
